Goal: Transaction & Acquisition: Download file/media

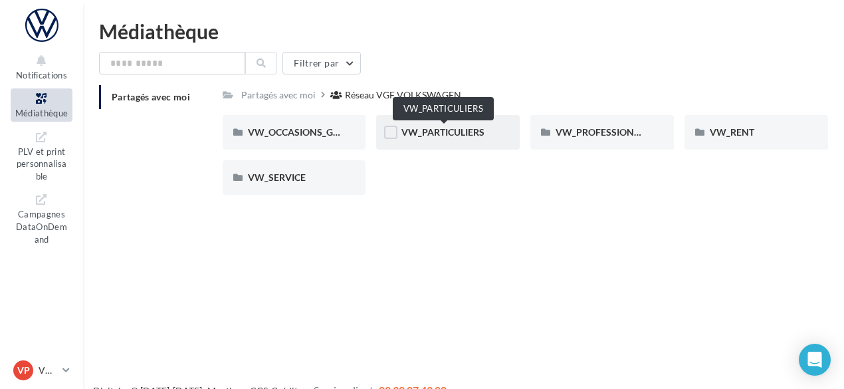
click at [411, 130] on span "VW_PARTICULIERS" at bounding box center [442, 131] width 83 height 11
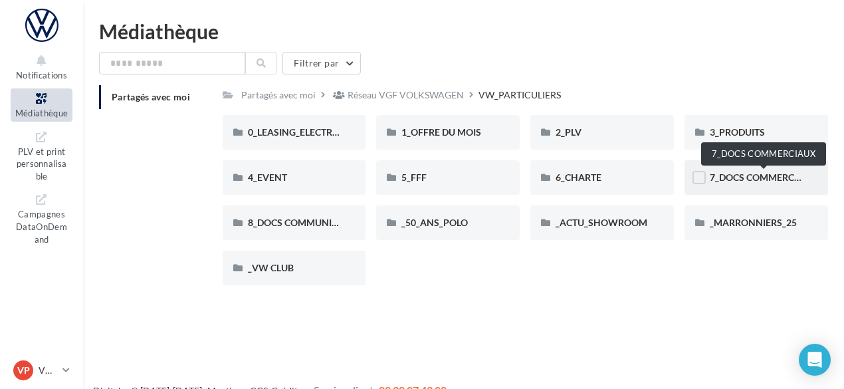
click at [747, 179] on span "7_DOCS COMMERCIAUX" at bounding box center [762, 176] width 107 height 11
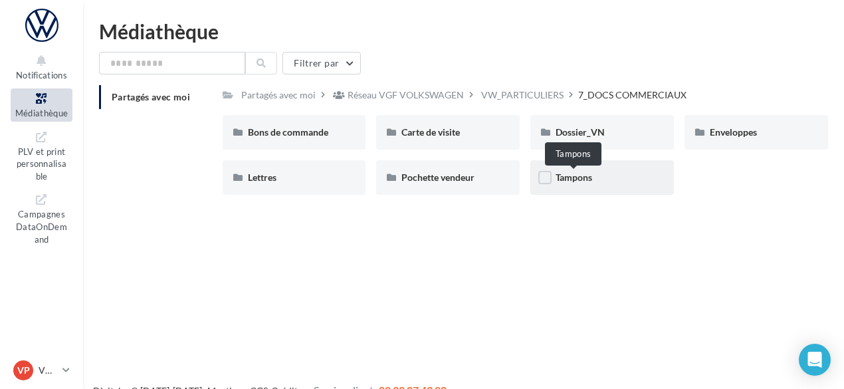
click at [583, 176] on span "Tampons" at bounding box center [573, 176] width 37 height 11
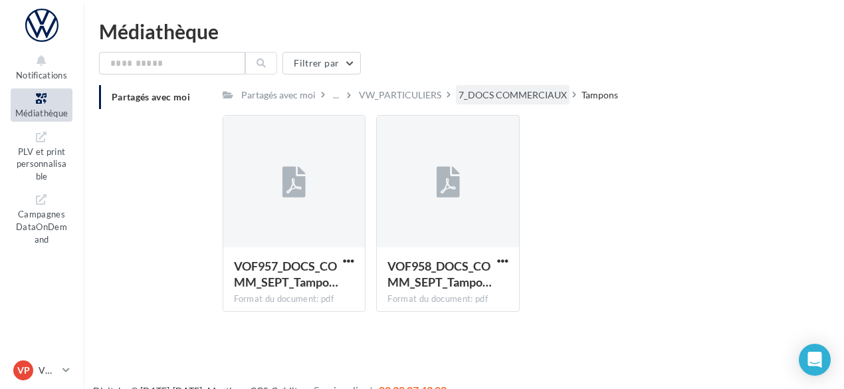
click at [535, 97] on div "7_DOCS COMMERCIAUX" at bounding box center [512, 94] width 108 height 13
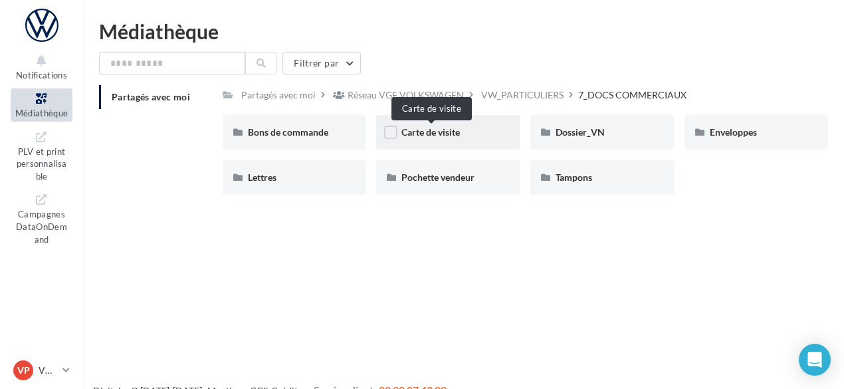
click at [447, 136] on span "Carte de visite" at bounding box center [430, 131] width 58 height 11
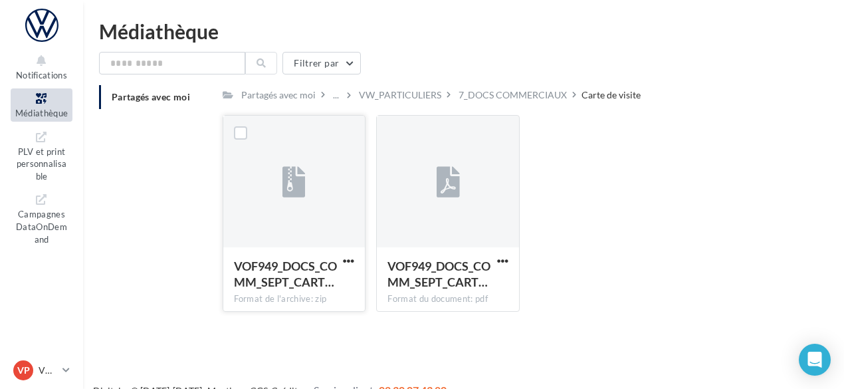
click at [357, 262] on div "VOF949_DOCS_COMM_SEPT_CART… Format de l'archive: zip" at bounding box center [294, 278] width 142 height 62
click at [350, 264] on span "button" at bounding box center [348, 260] width 11 height 11
click at [307, 286] on button "Télécharger" at bounding box center [290, 287] width 133 height 35
click at [407, 95] on div "VW_PARTICULIERS" at bounding box center [400, 94] width 82 height 13
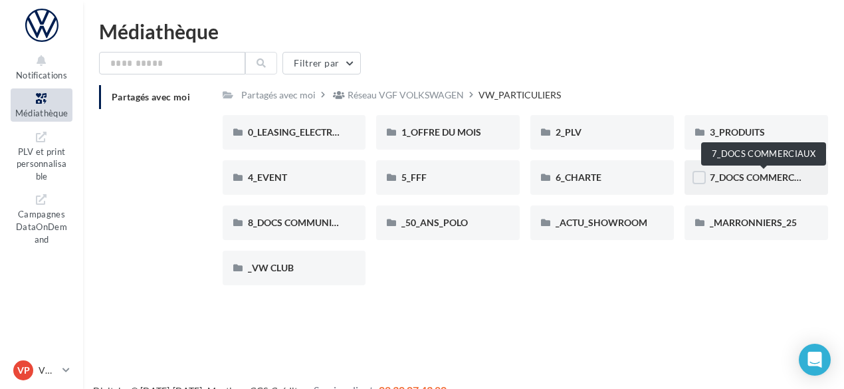
click at [731, 181] on span "7_DOCS COMMERCIAUX" at bounding box center [762, 176] width 107 height 11
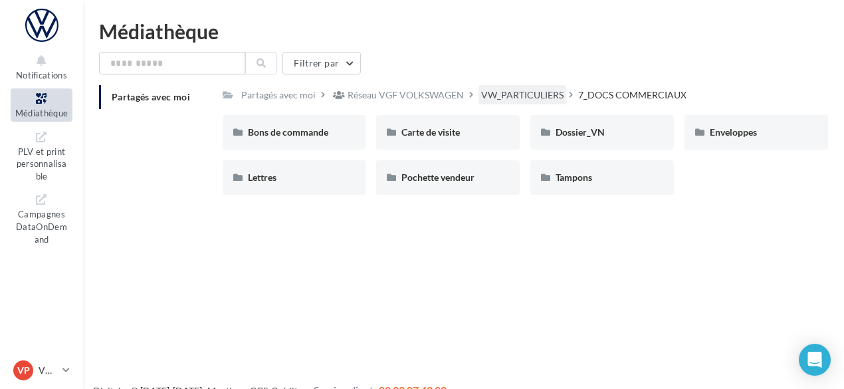
click at [515, 92] on div "VW_PARTICULIERS" at bounding box center [522, 94] width 82 height 13
